Goal: Task Accomplishment & Management: Complete application form

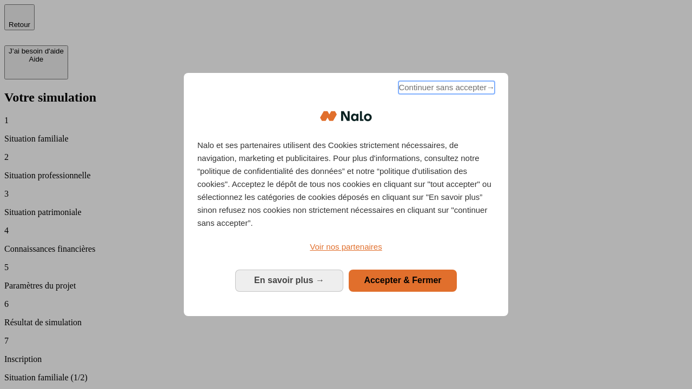
click at [446, 89] on span "Continuer sans accepter →" at bounding box center [447, 87] width 96 height 13
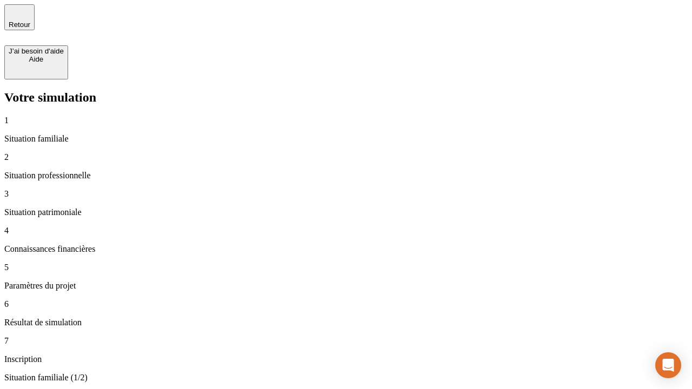
type input "30 000"
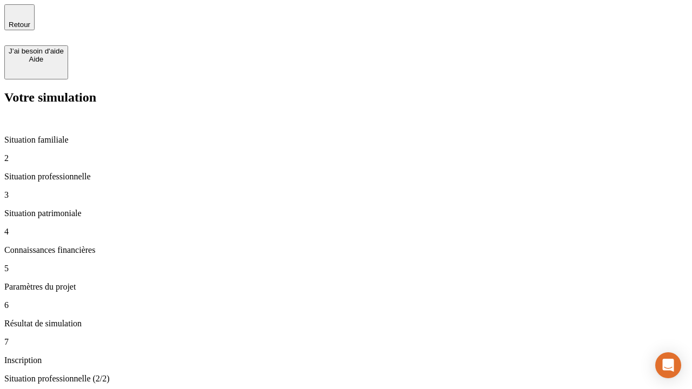
type input "1 000"
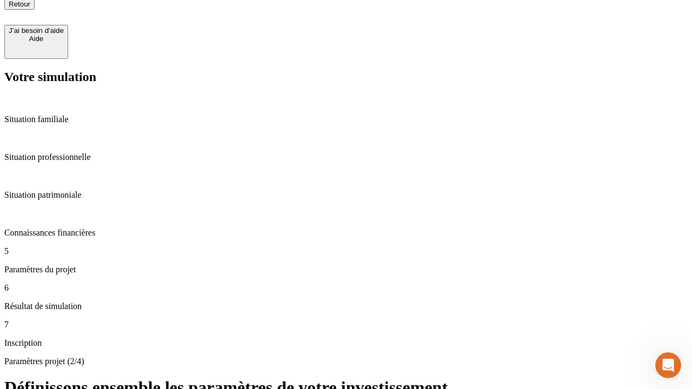
scroll to position [11, 0]
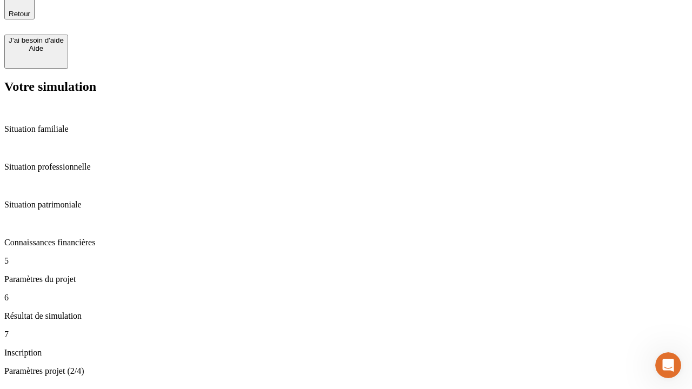
type input "40"
type input "200 000"
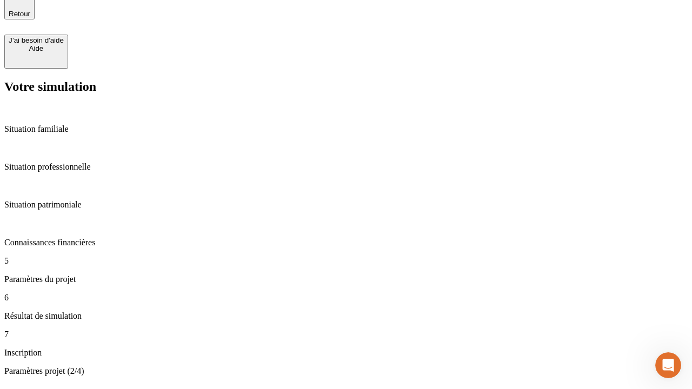
type input "640"
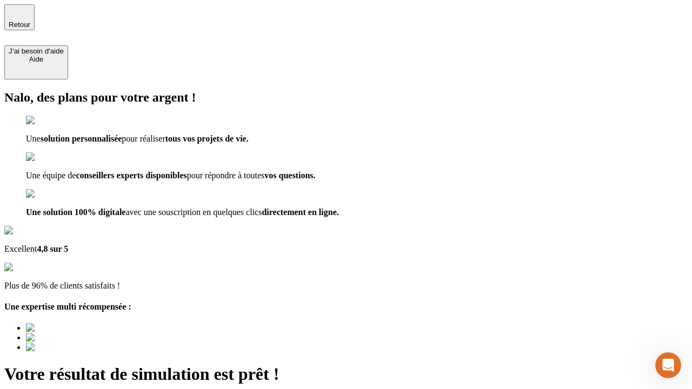
type input "[EMAIL_ADDRESS][DOMAIN_NAME]"
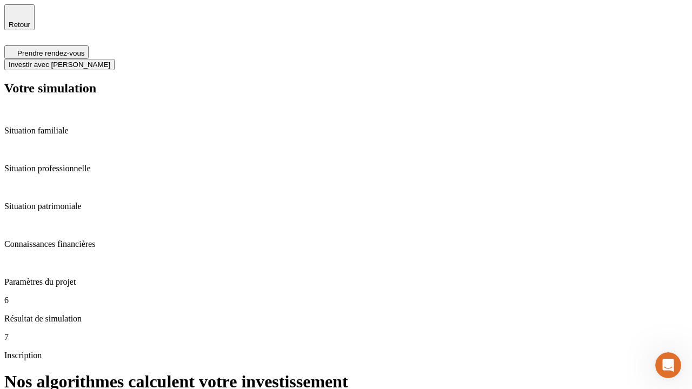
scroll to position [4, 0]
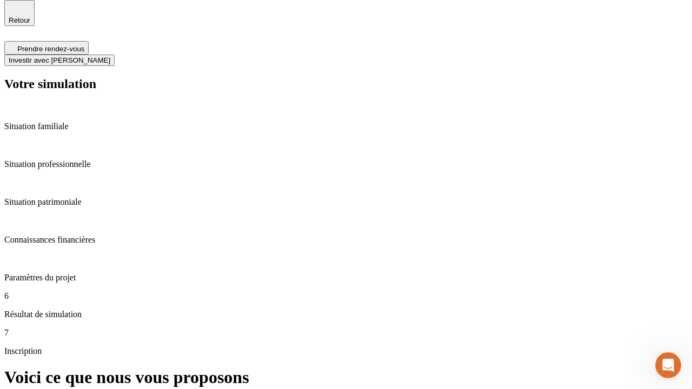
click at [110, 56] on span "Investir avec [PERSON_NAME]" at bounding box center [60, 60] width 102 height 8
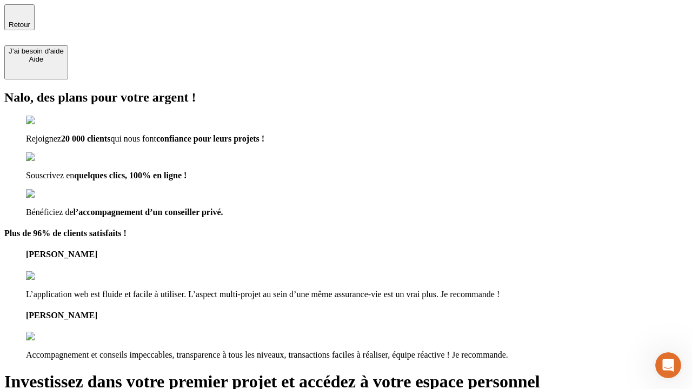
type input "abc"
